Goal: Transaction & Acquisition: Subscribe to service/newsletter

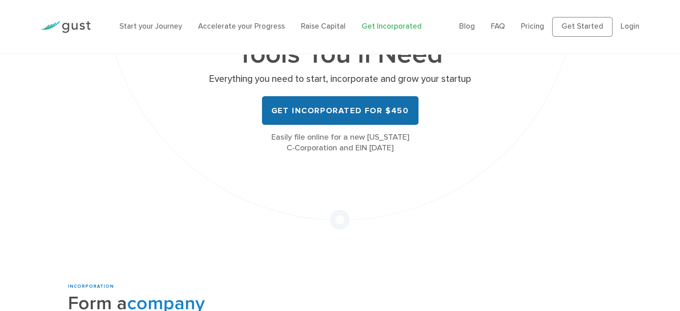
click at [373, 107] on link "Get Incorporated for $450" at bounding box center [340, 110] width 156 height 29
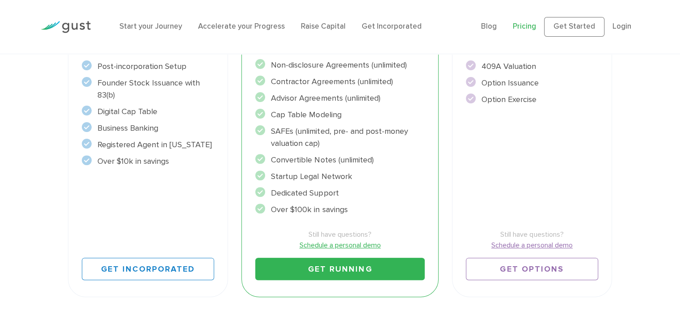
scroll to position [277, 0]
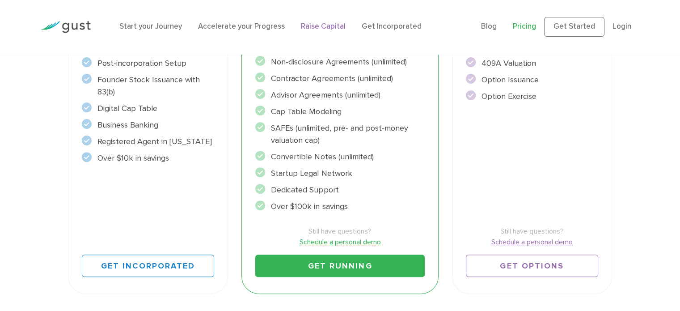
click at [326, 23] on link "Raise Capital" at bounding box center [323, 26] width 45 height 9
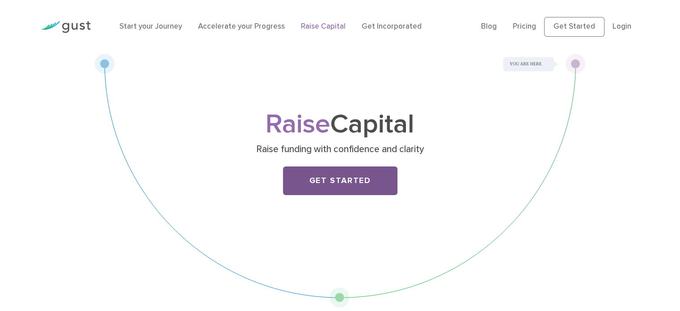
click at [325, 178] on link "Get Started" at bounding box center [340, 180] width 114 height 29
